Goal: Information Seeking & Learning: Learn about a topic

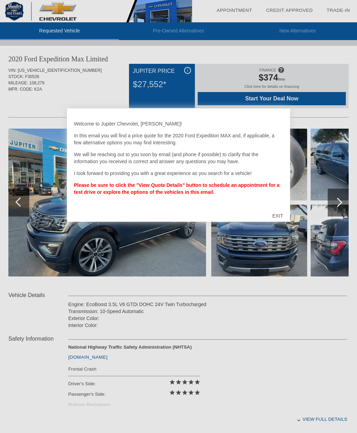
click at [280, 215] on div "EXIT" at bounding box center [278, 216] width 25 height 21
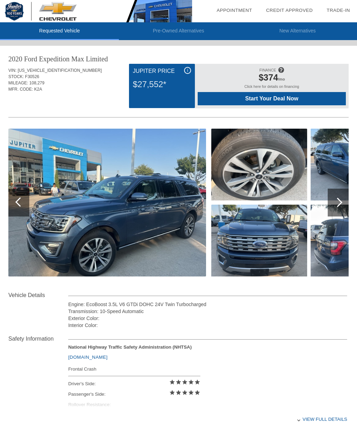
scroll to position [0, 1]
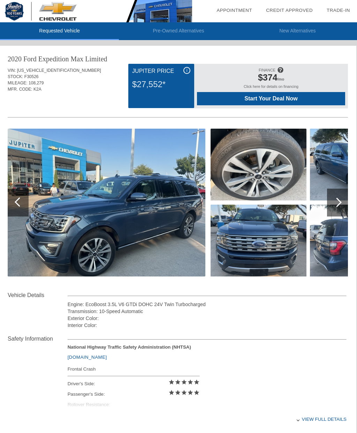
click at [185, 232] on img at bounding box center [107, 203] width 198 height 148
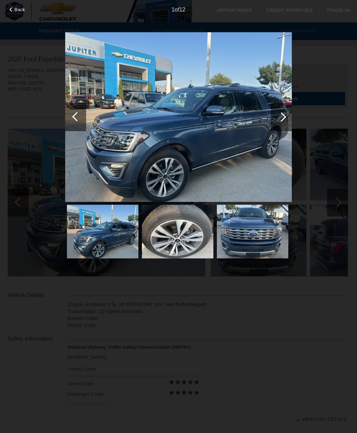
click at [285, 116] on div at bounding box center [281, 117] width 21 height 28
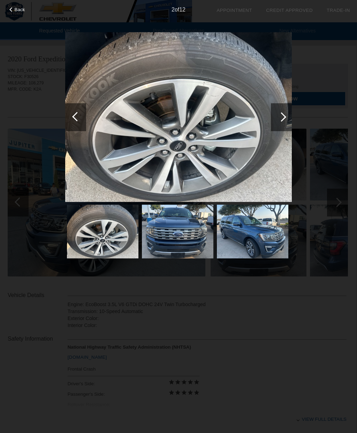
click at [285, 116] on div at bounding box center [281, 116] width 9 height 9
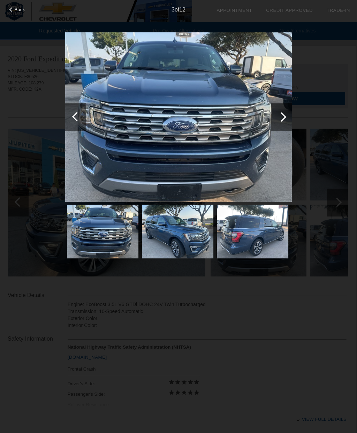
click at [76, 113] on div at bounding box center [76, 116] width 9 height 9
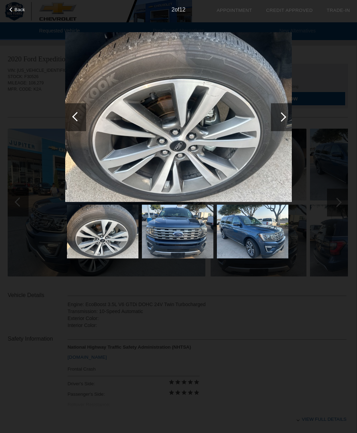
click at [287, 119] on div at bounding box center [281, 117] width 21 height 28
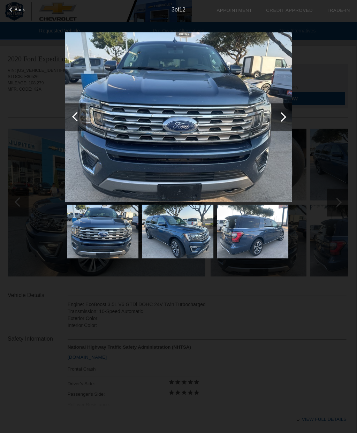
click at [285, 118] on div at bounding box center [281, 117] width 21 height 28
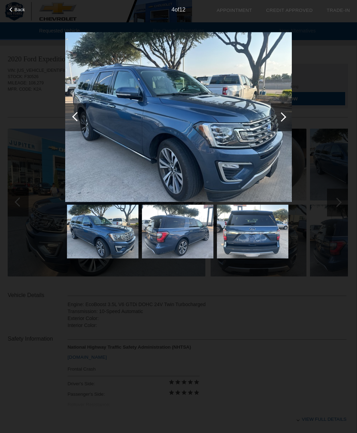
click at [284, 118] on div at bounding box center [281, 116] width 9 height 9
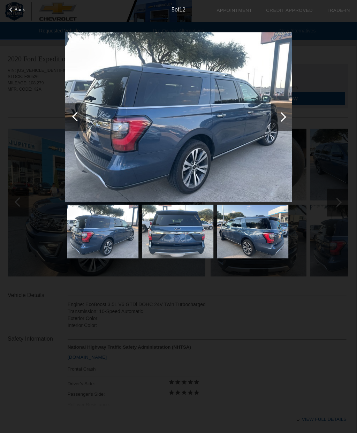
click at [285, 125] on div at bounding box center [281, 117] width 21 height 28
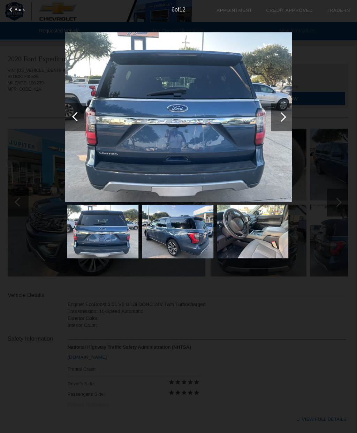
click at [285, 121] on div at bounding box center [281, 117] width 21 height 28
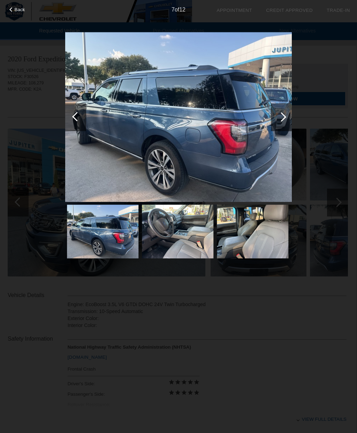
click at [285, 121] on div at bounding box center [281, 117] width 21 height 28
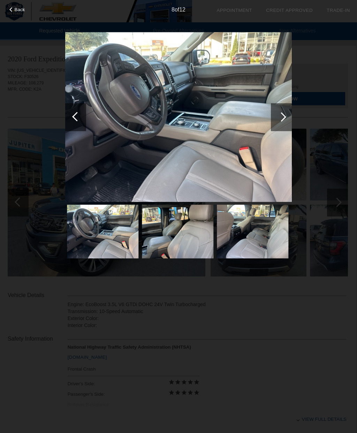
click at [282, 120] on div at bounding box center [281, 116] width 9 height 9
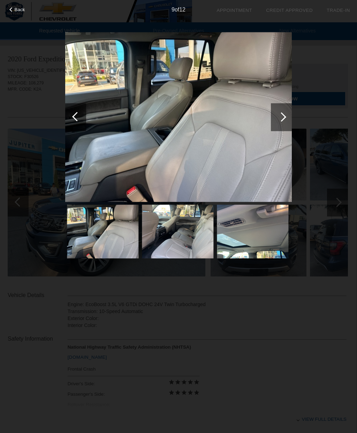
click at [284, 118] on div at bounding box center [281, 116] width 9 height 9
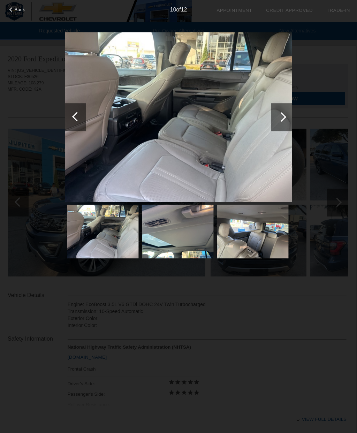
click at [282, 121] on div at bounding box center [281, 117] width 21 height 28
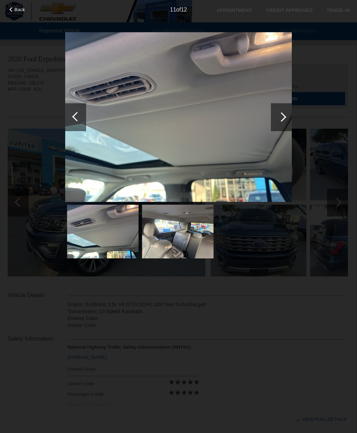
click at [284, 120] on div at bounding box center [281, 117] width 21 height 28
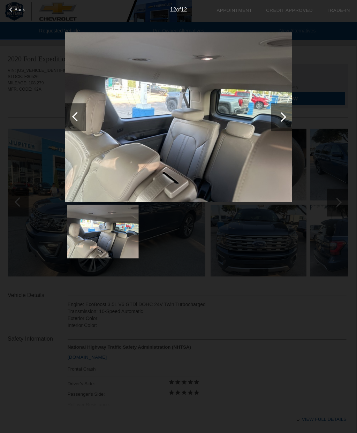
click at [288, 122] on div at bounding box center [281, 117] width 21 height 28
click at [285, 120] on div at bounding box center [281, 117] width 21 height 28
click at [282, 118] on div at bounding box center [281, 116] width 9 height 9
click at [285, 118] on div at bounding box center [281, 117] width 21 height 28
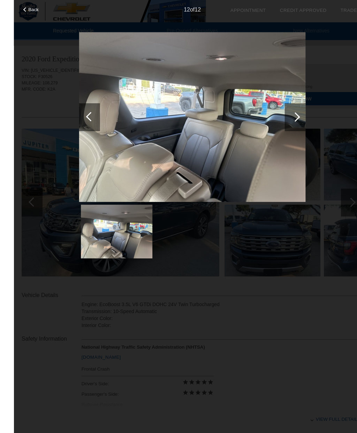
scroll to position [0, 0]
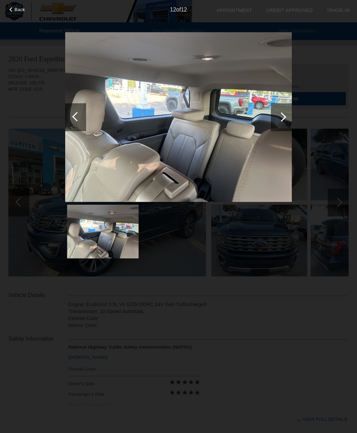
click at [327, 66] on div "Back 12 of 12" at bounding box center [178, 216] width 357 height 433
click at [320, 78] on div "Back 12 of 12" at bounding box center [178, 216] width 357 height 433
click at [18, 10] on span "Back" at bounding box center [20, 9] width 10 height 5
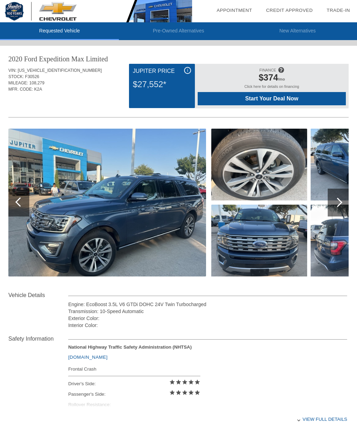
scroll to position [0, 1]
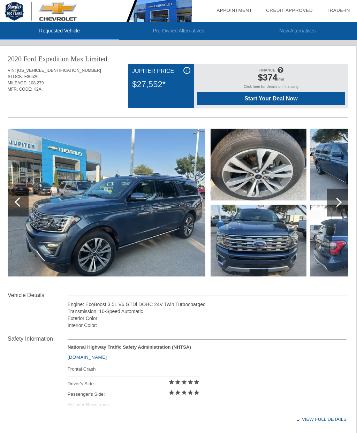
click at [342, 206] on div at bounding box center [337, 203] width 21 height 28
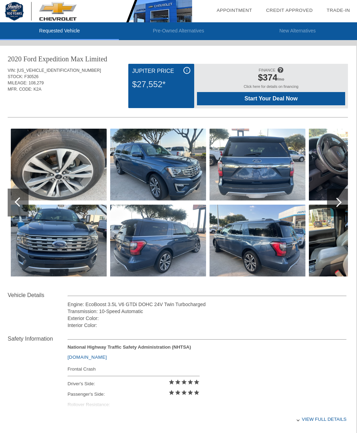
click at [339, 201] on div at bounding box center [337, 202] width 9 height 9
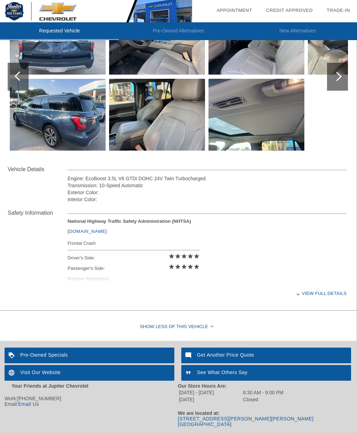
scroll to position [128, 1]
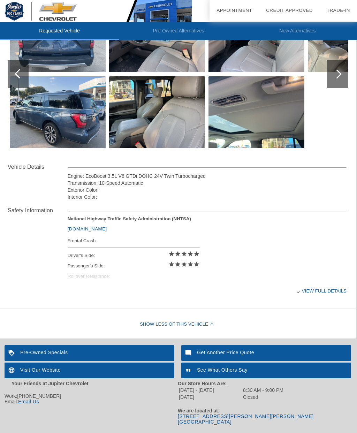
click at [313, 298] on div "View full details" at bounding box center [207, 291] width 279 height 17
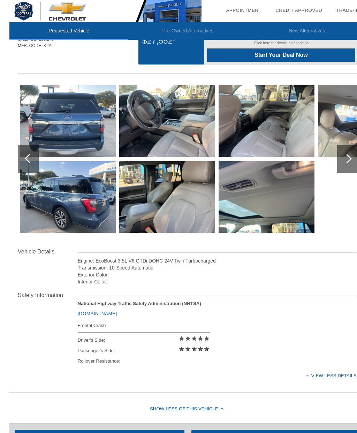
scroll to position [0, 0]
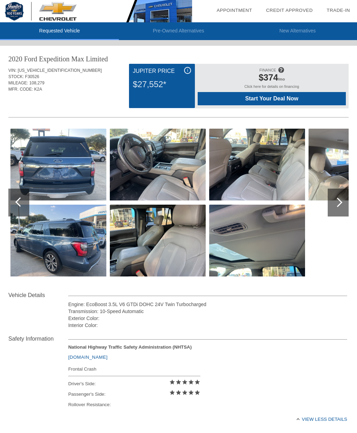
click at [201, 30] on li "Pre-Owned Alternatives" at bounding box center [178, 31] width 119 height 18
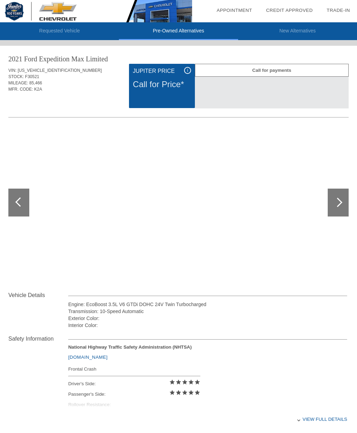
click at [69, 30] on li "Requested Vehicle" at bounding box center [59, 31] width 119 height 18
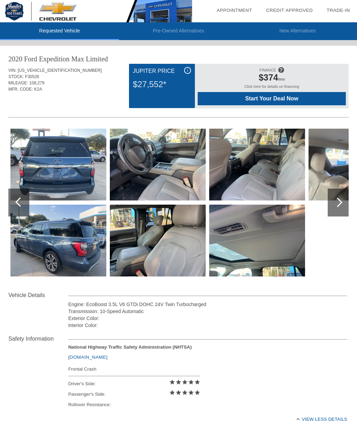
click at [188, 70] on div "i" at bounding box center [187, 70] width 7 height 7
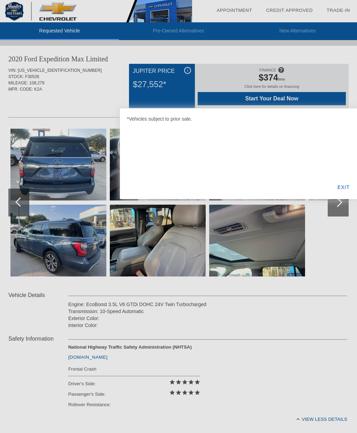
click at [345, 189] on div "EXIT" at bounding box center [343, 188] width 27 height 24
